Goal: Transaction & Acquisition: Obtain resource

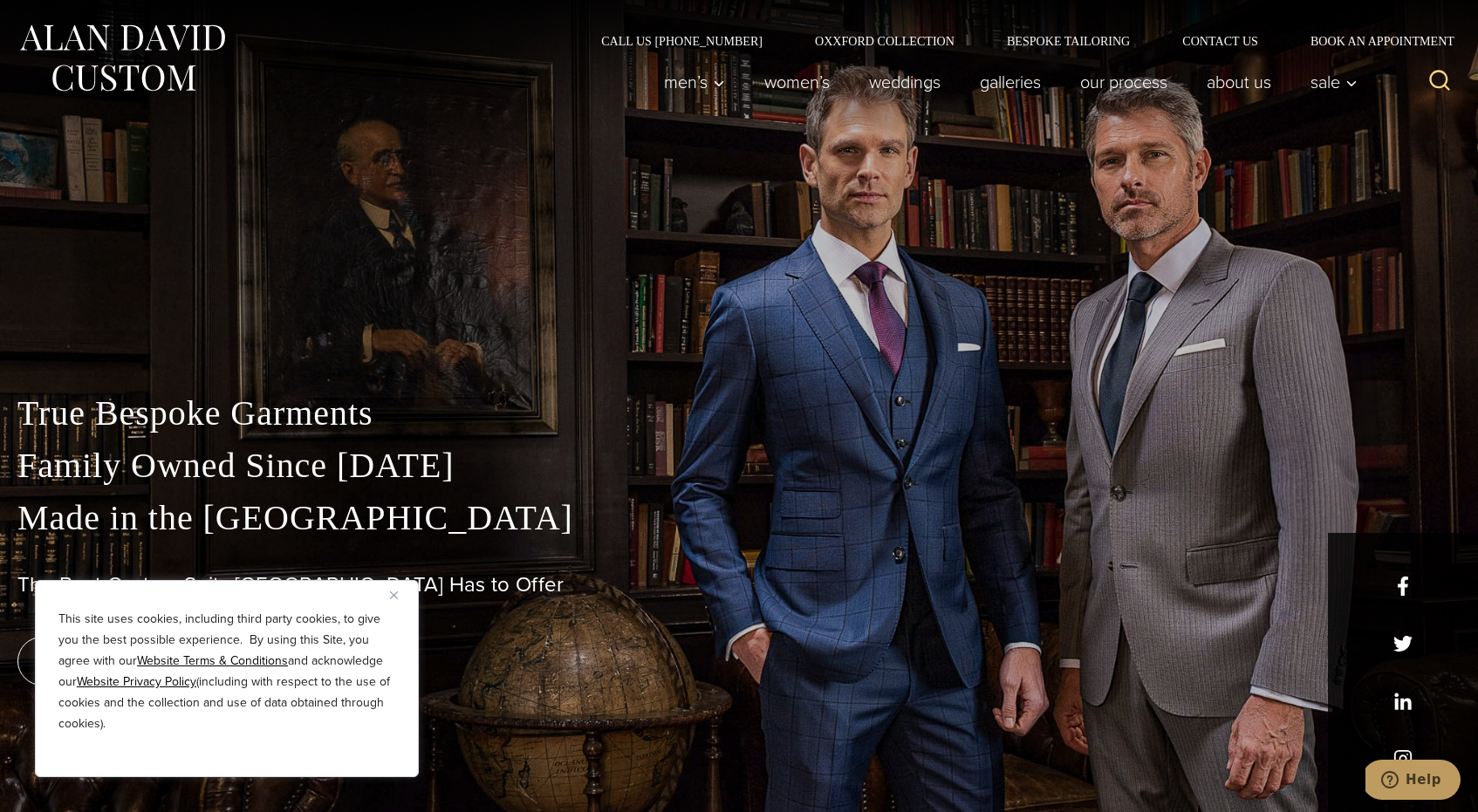
click at [391, 595] on img "Close" at bounding box center [394, 595] width 7 height 7
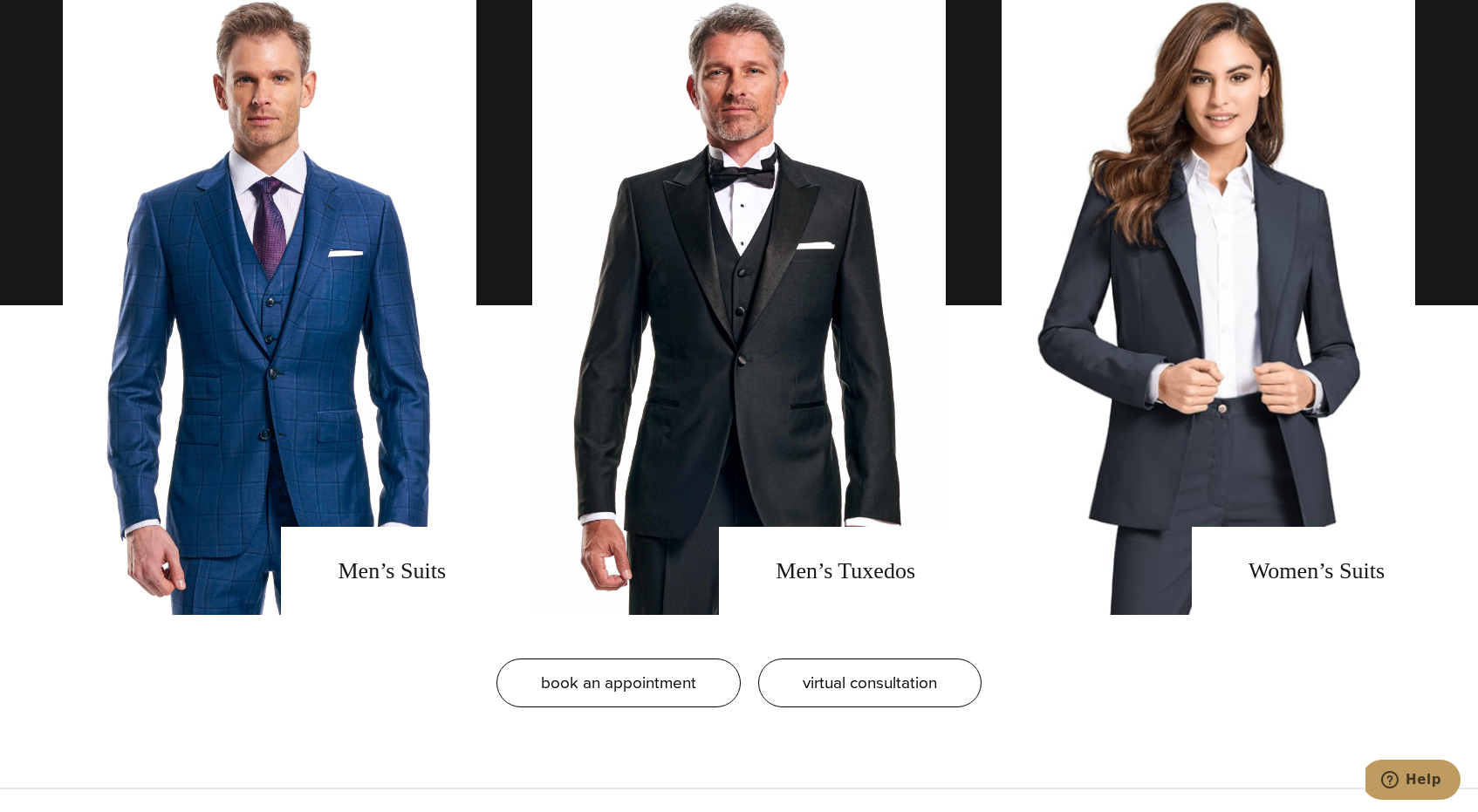
scroll to position [1443, 0]
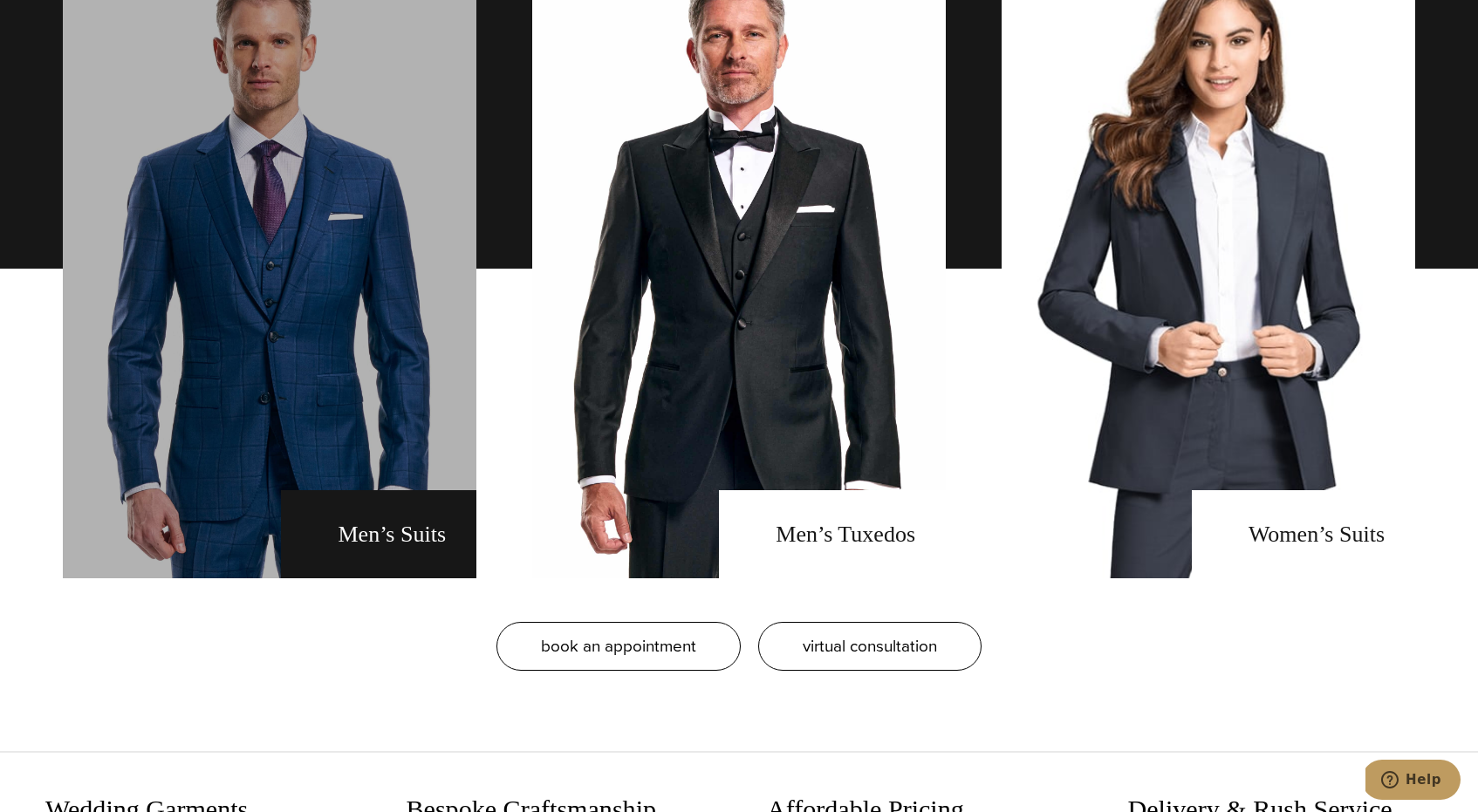
click at [399, 346] on link "men's suits" at bounding box center [269, 268] width 413 height 619
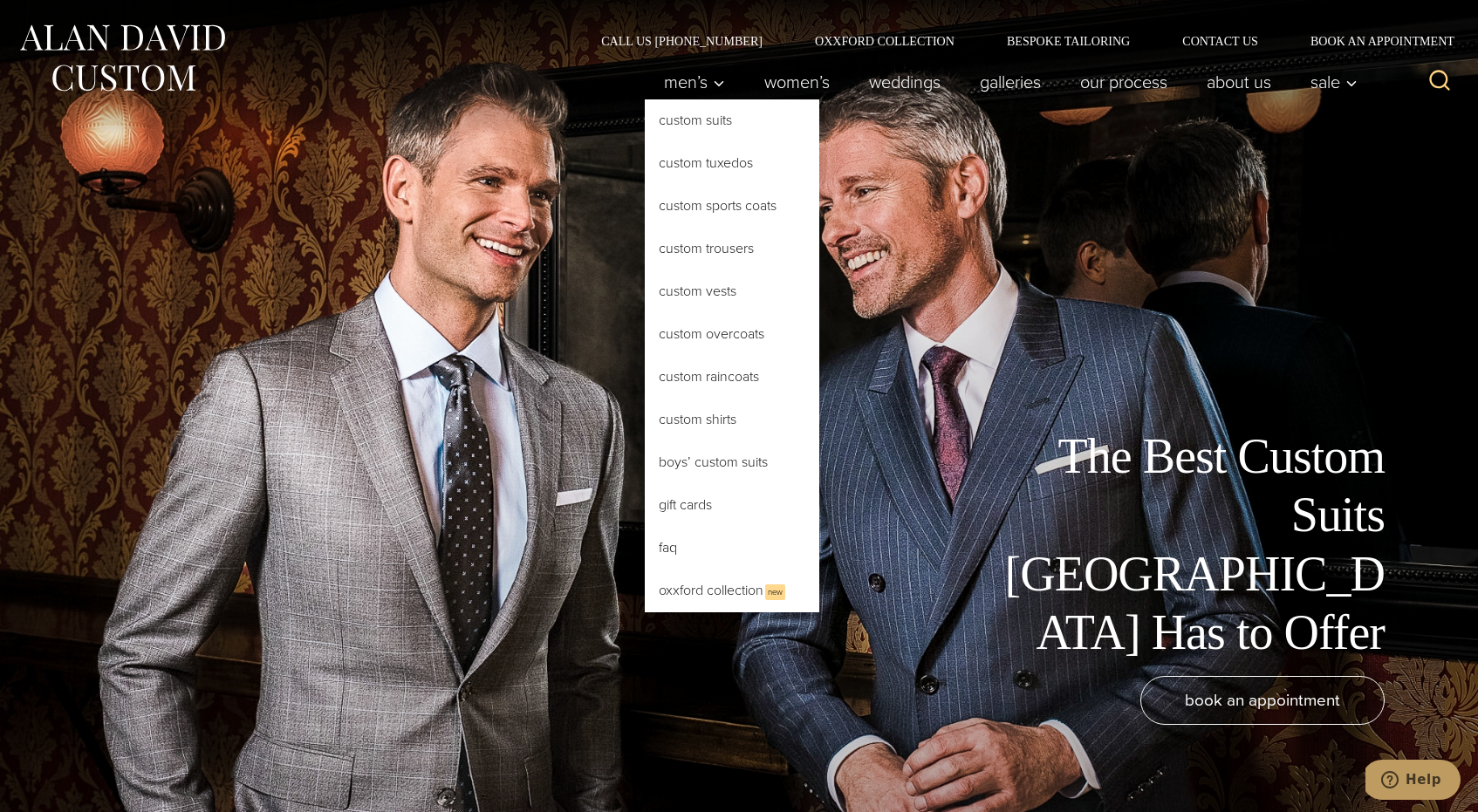
click at [687, 123] on link "Custom Suits" at bounding box center [733, 120] width 175 height 42
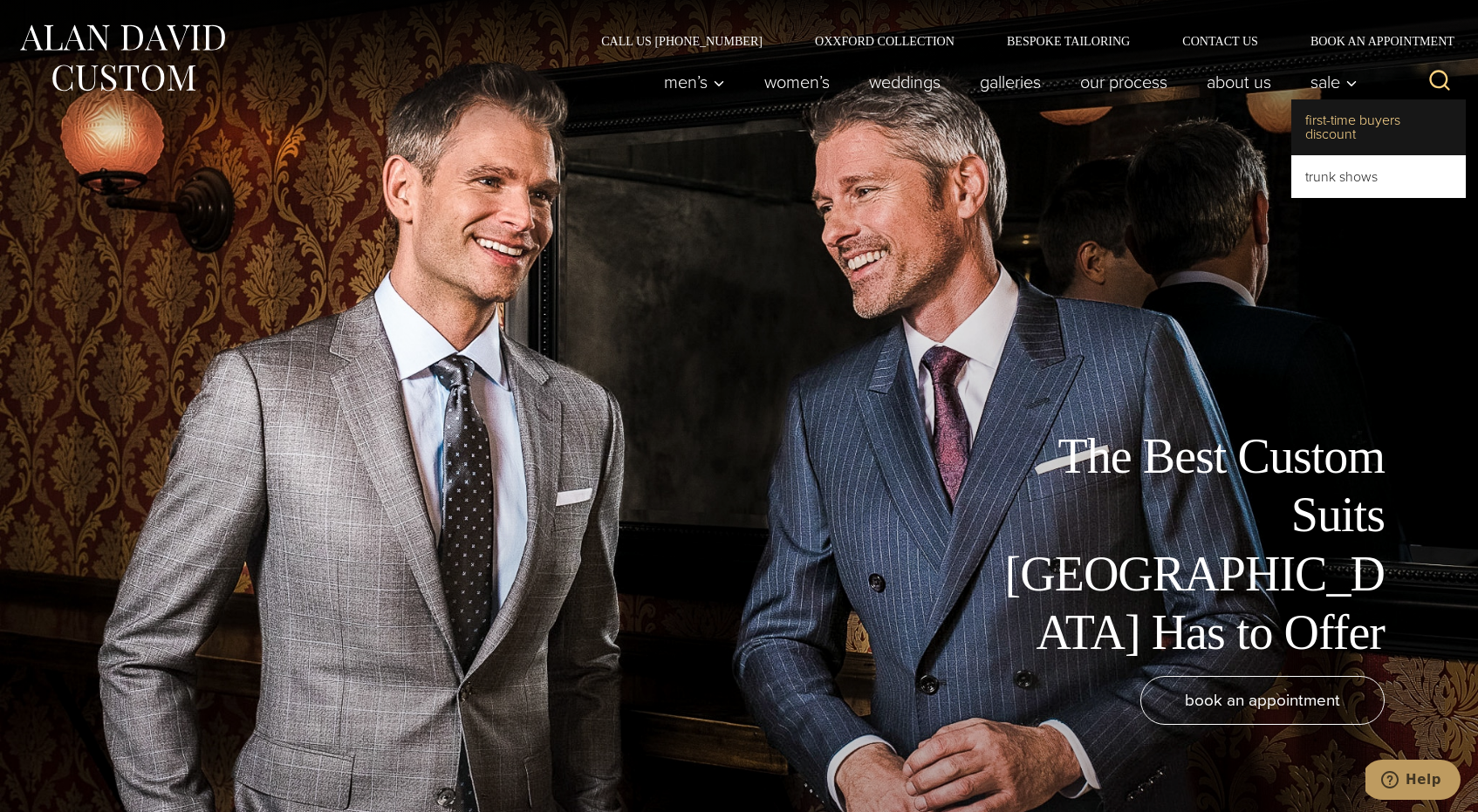
click at [1346, 127] on link "First-Time Buyers Discount" at bounding box center [1379, 127] width 175 height 56
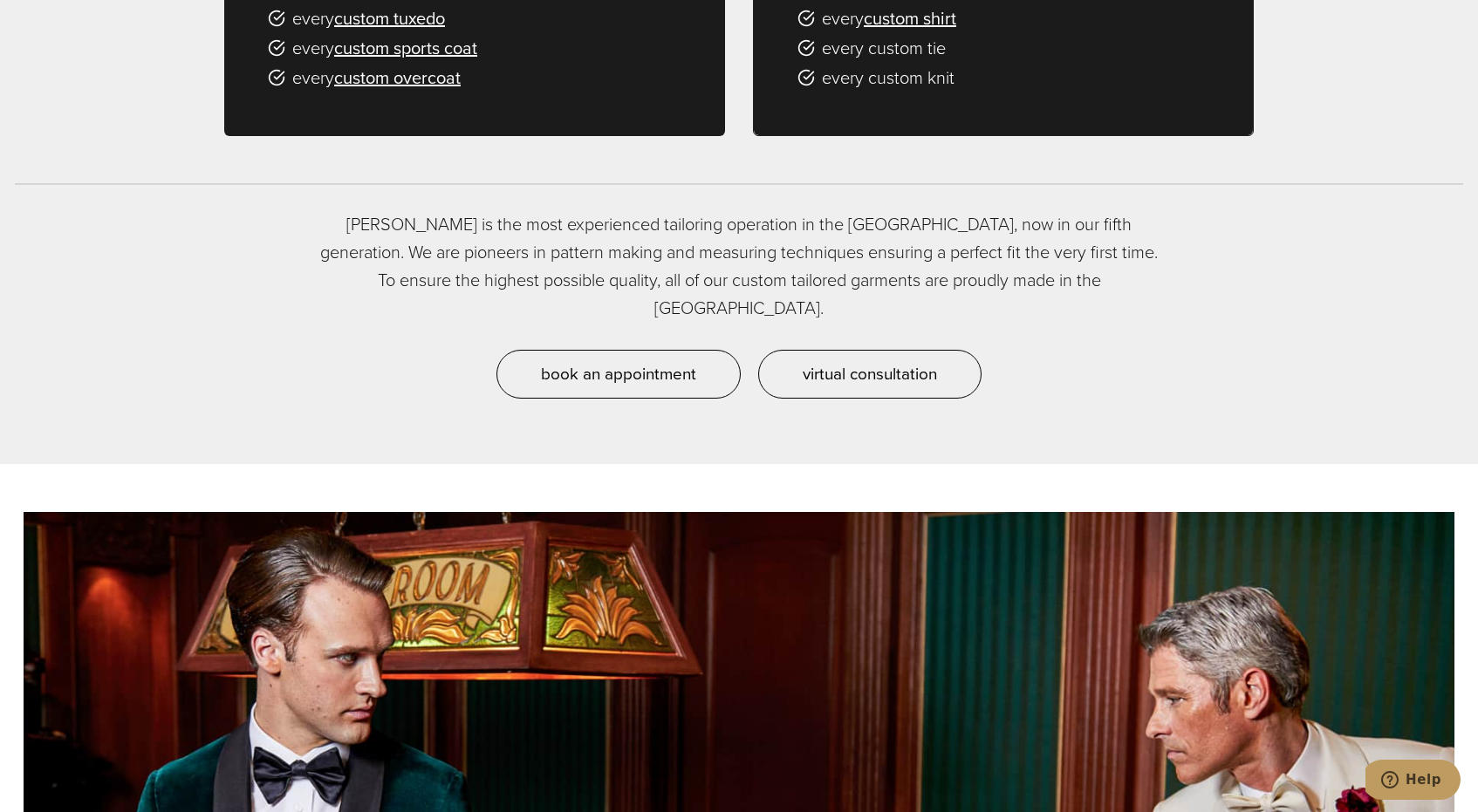
scroll to position [1504, 0]
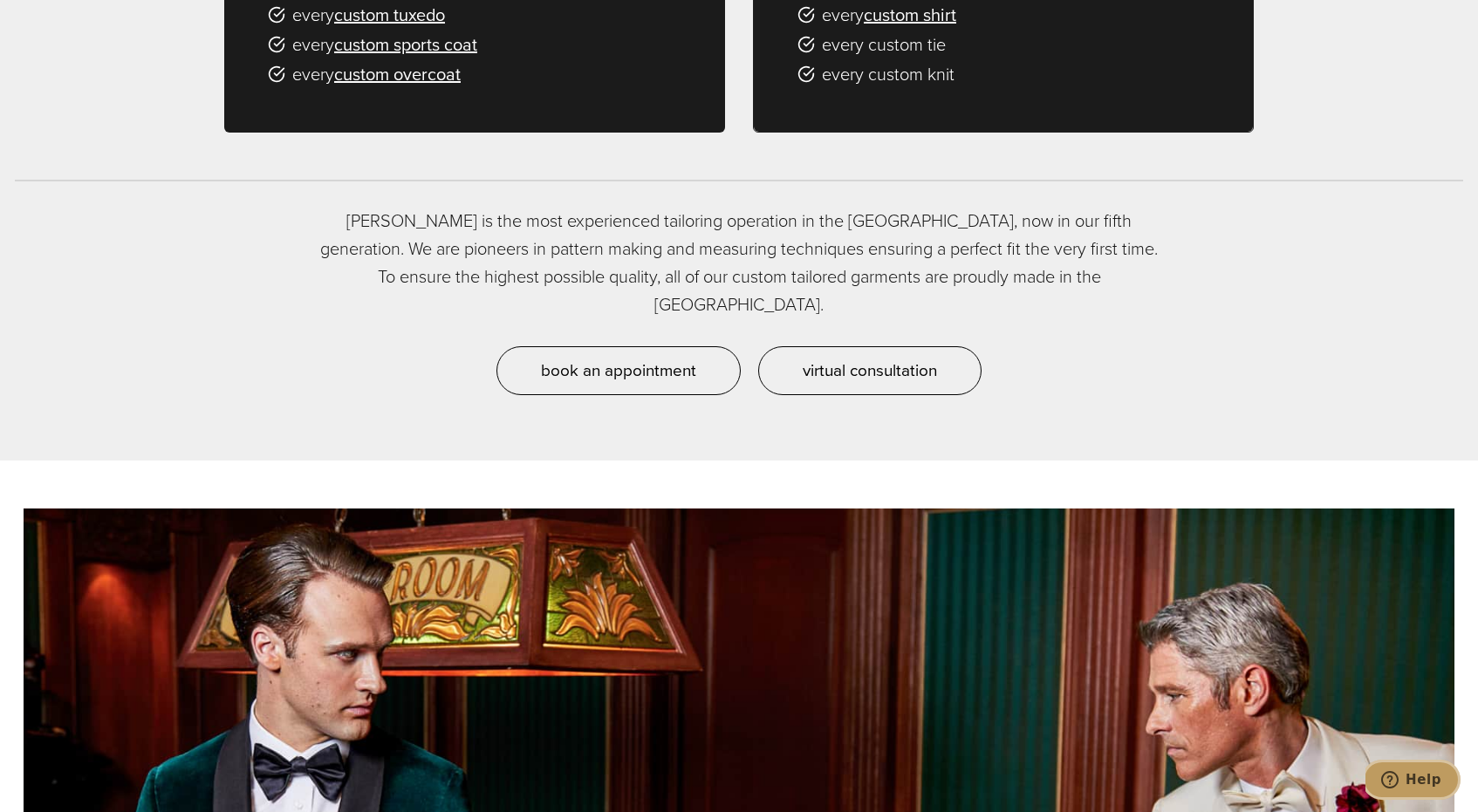
click at [1429, 791] on button "Help" at bounding box center [1411, 780] width 98 height 40
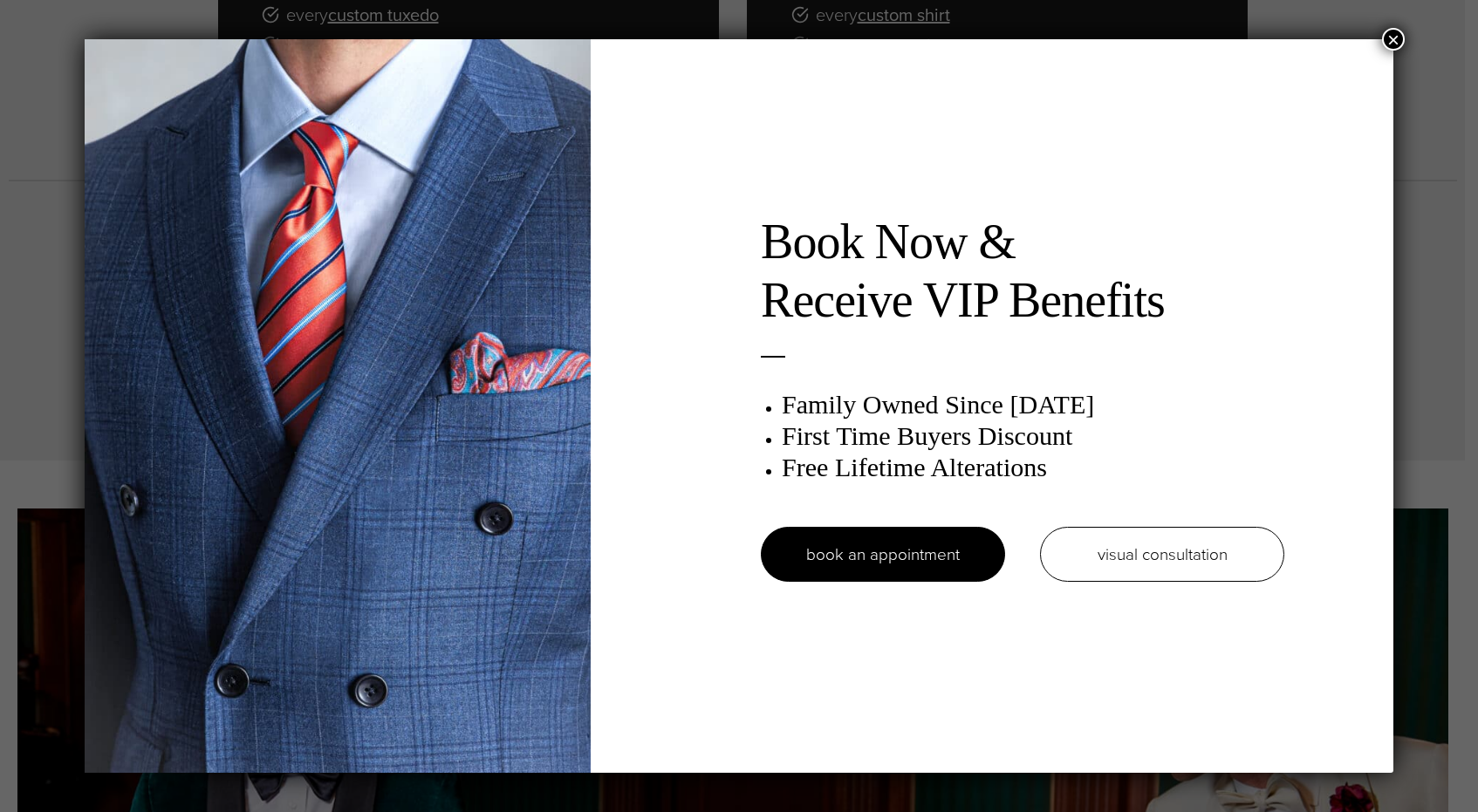
scroll to position [0, 0]
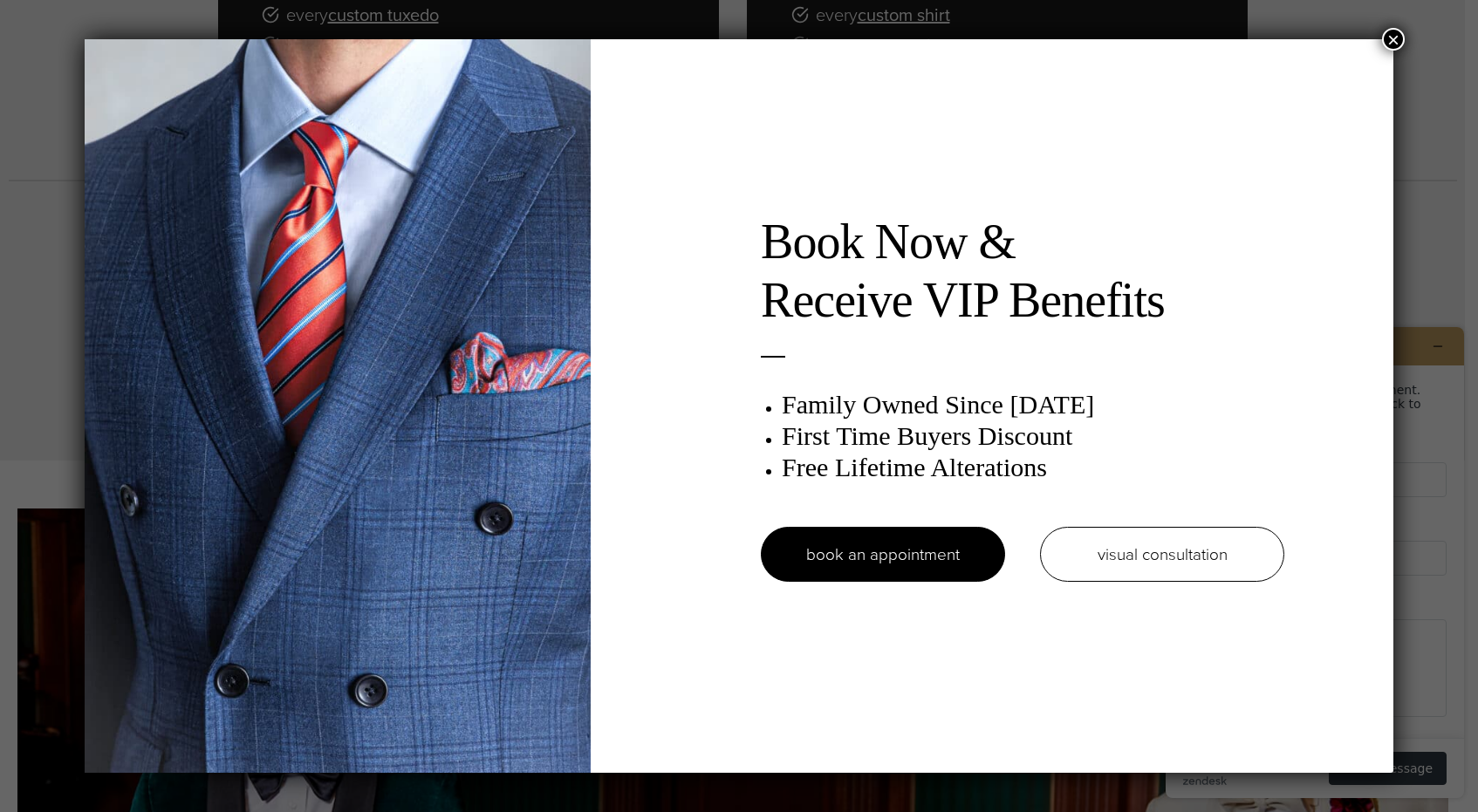
click at [1394, 37] on button "×" at bounding box center [1394, 39] width 22 height 22
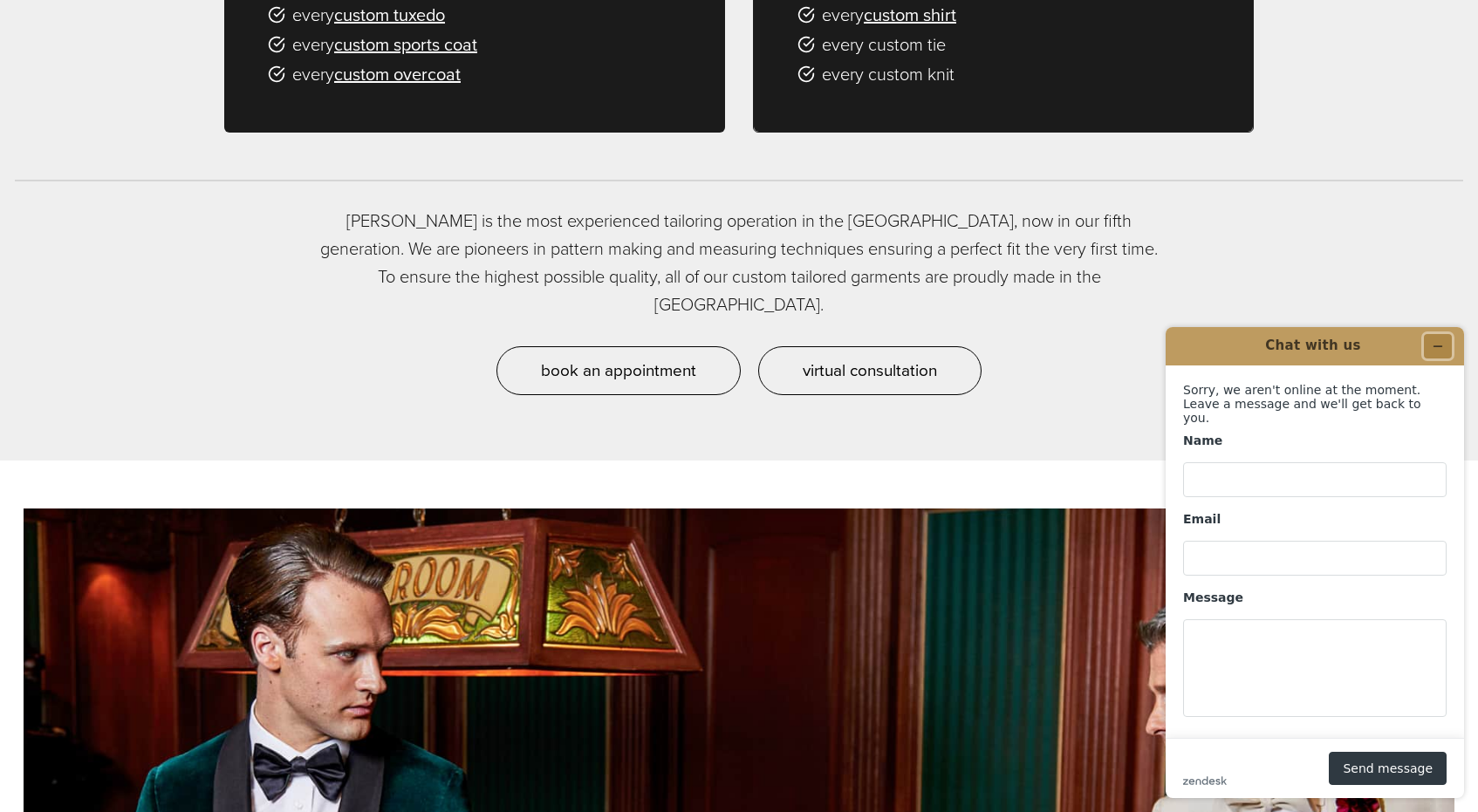
click at [1433, 351] on icon "Minimize widget" at bounding box center [1437, 346] width 12 height 12
